Goal: Browse casually

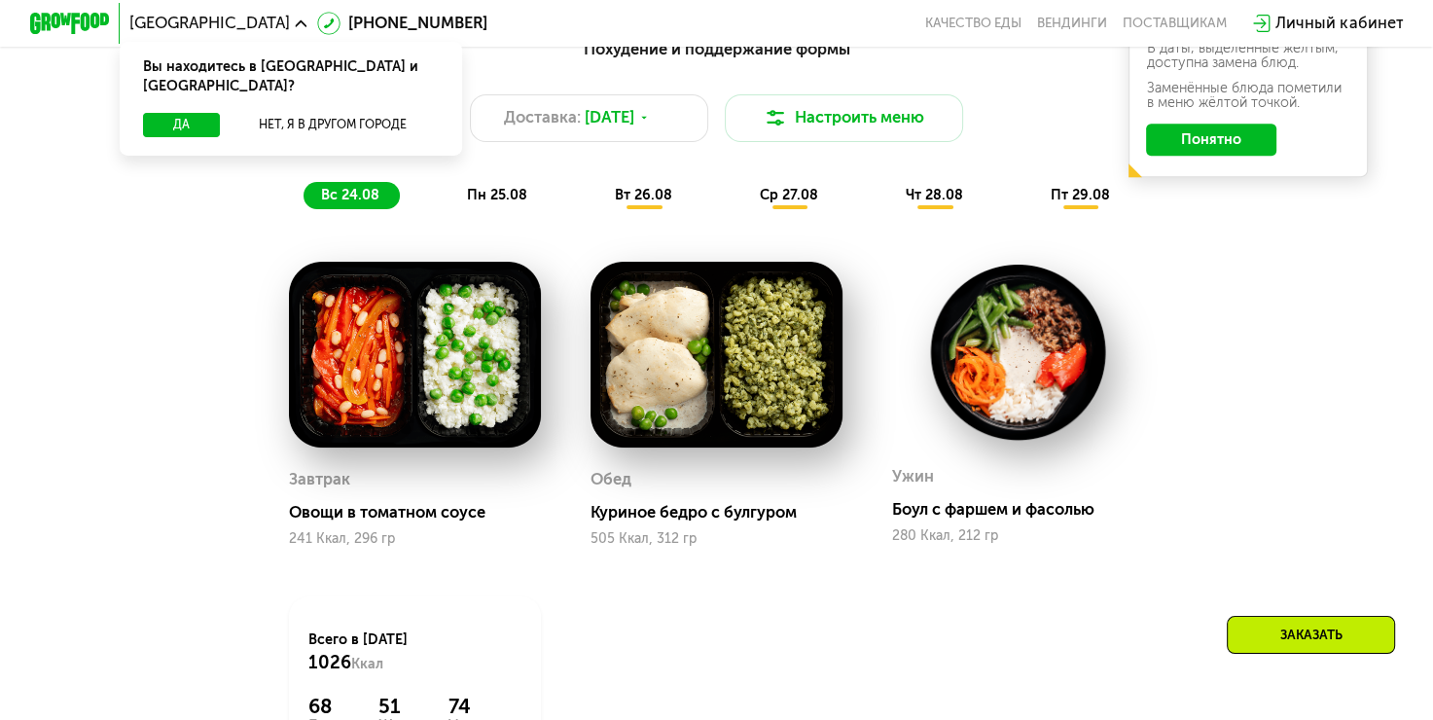
scroll to position [1070, 0]
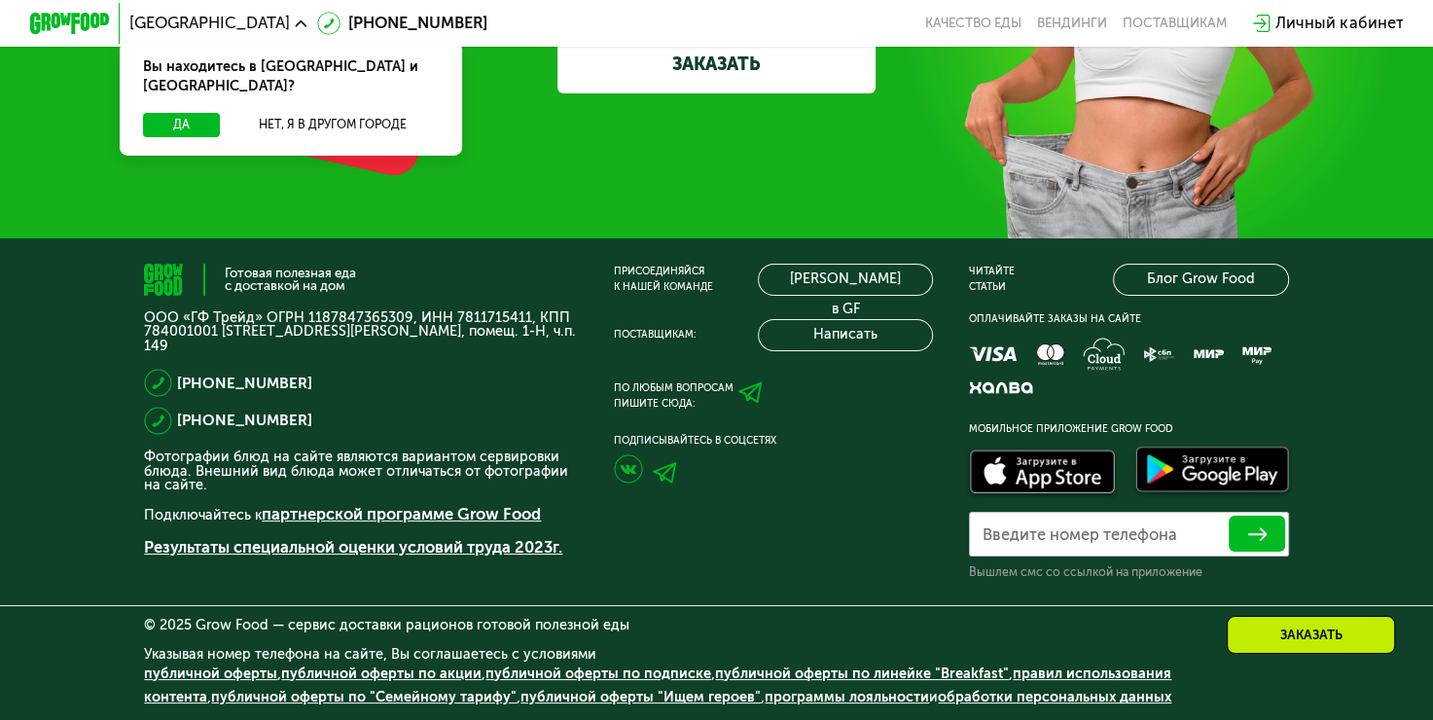
scroll to position [5854, 0]
click at [298, 624] on div "© 2025 Grow Food — сервис доставки рационов готовой полезной еды" at bounding box center [716, 625] width 1144 height 14
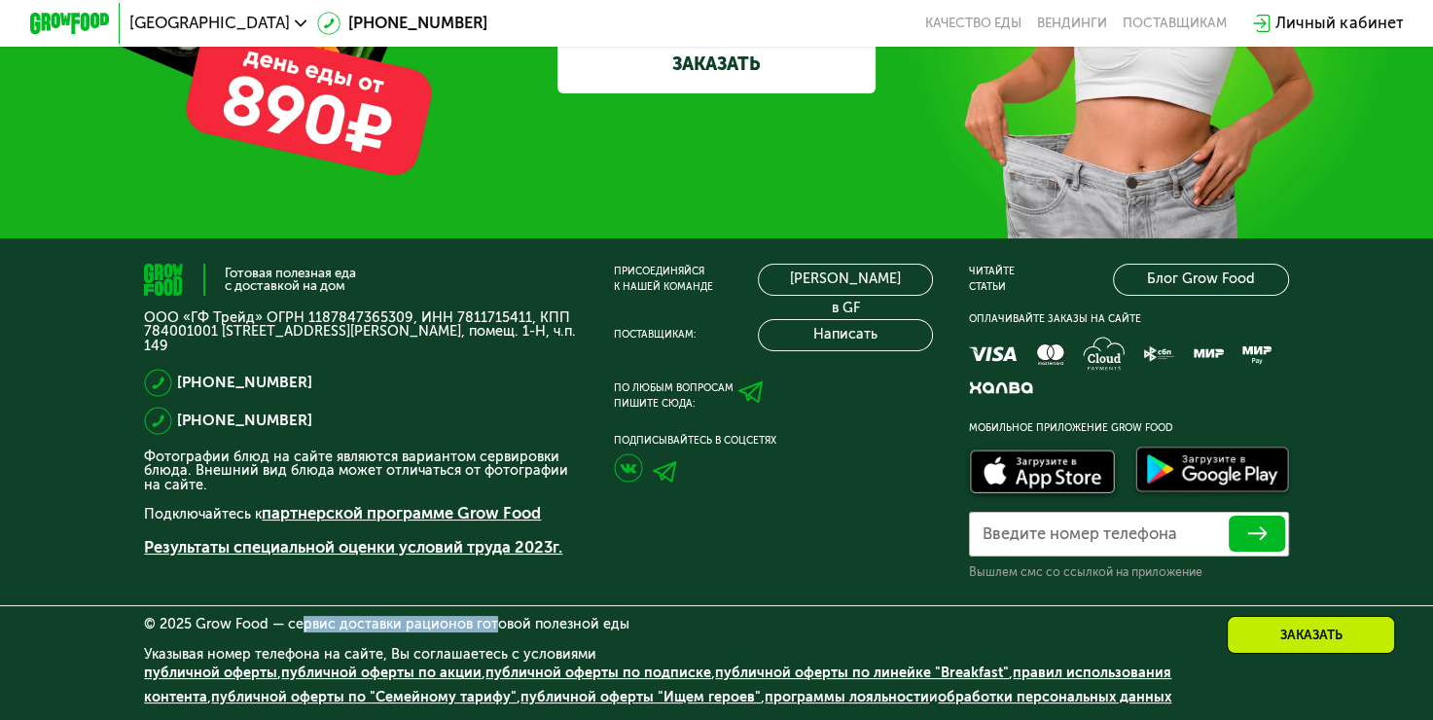
drag, startPoint x: 286, startPoint y: 624, endPoint x: 483, endPoint y: 622, distance: 196.6
click at [483, 622] on div "© 2025 Grow Food — сервис доставки рационов готовой полезной еды" at bounding box center [716, 625] width 1144 height 14
click at [301, 628] on div "© 2025 Grow Food — сервис доставки рационов готовой полезной еды" at bounding box center [716, 625] width 1144 height 14
drag, startPoint x: 278, startPoint y: 619, endPoint x: 623, endPoint y: 625, distance: 344.5
click at [623, 625] on div "© 2025 Grow Food — сервис доставки рационов готовой полезной еды" at bounding box center [716, 625] width 1144 height 14
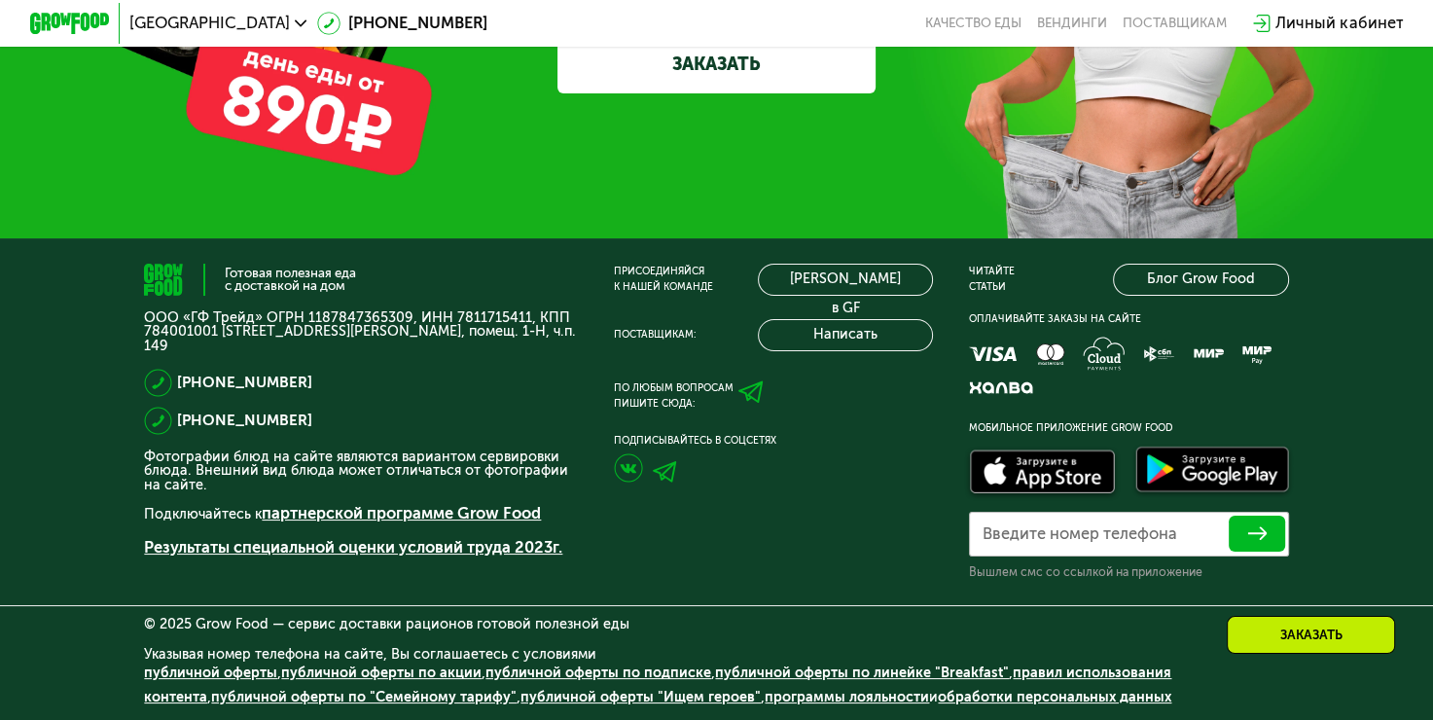
copy div "сервис доставки рационов готовой полезной еды"
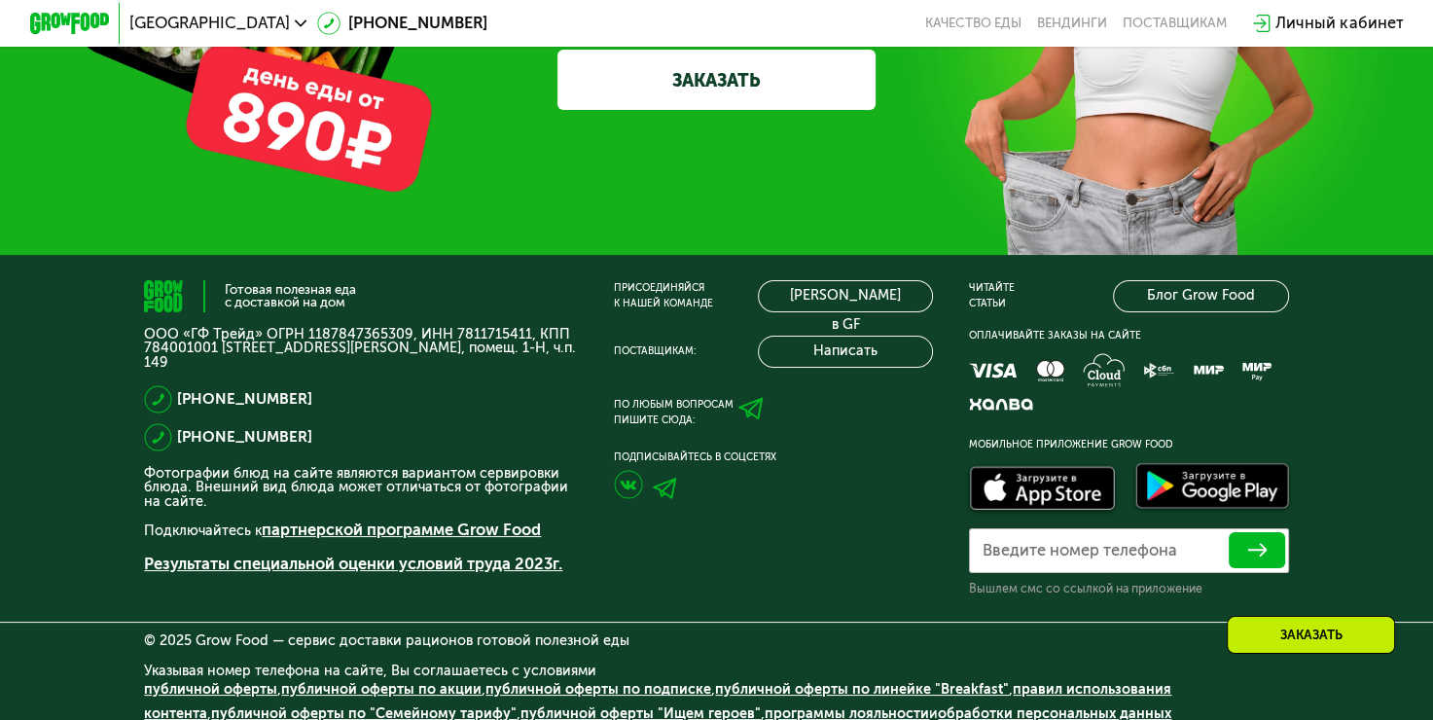
scroll to position [5562, 0]
